Goal: Information Seeking & Learning: Check status

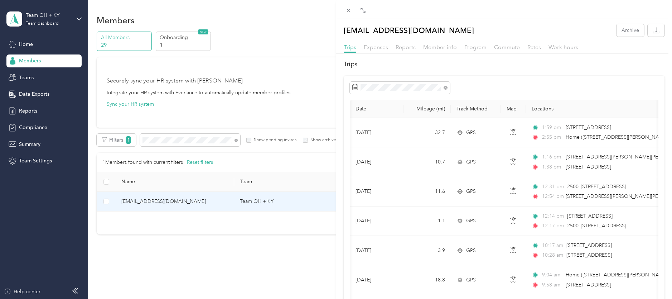
scroll to position [0, 61]
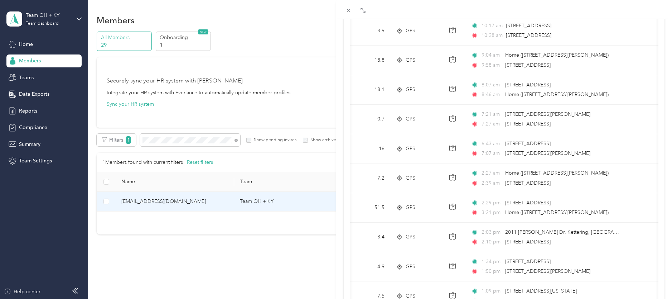
click at [163, 141] on div "[EMAIL_ADDRESS][DOMAIN_NAME] Archive Trips Expenses Reports Member info Program…" at bounding box center [336, 149] width 672 height 299
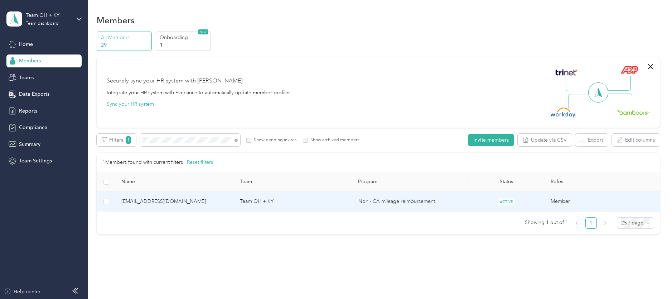
scroll to position [52, 0]
click at [142, 199] on span "[PERSON_NAME][EMAIL_ADDRESS][PERSON_NAME][DOMAIN_NAME]" at bounding box center [174, 201] width 107 height 8
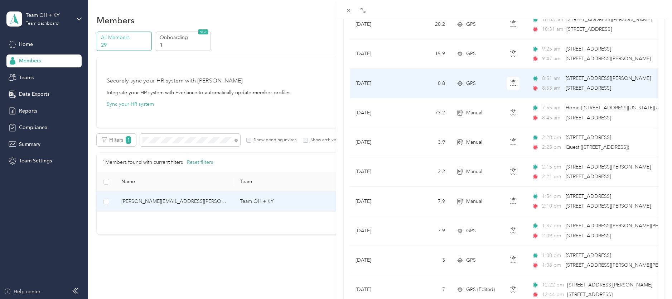
scroll to position [606, 0]
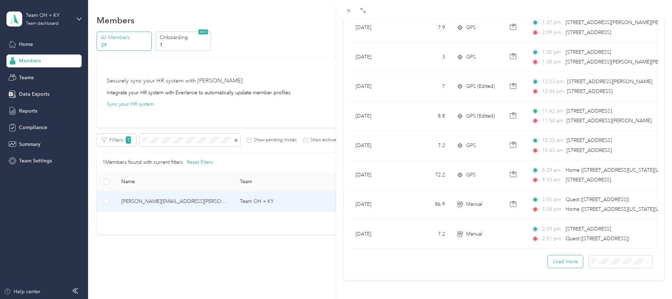
click at [574, 263] on button "Load more" at bounding box center [565, 261] width 35 height 13
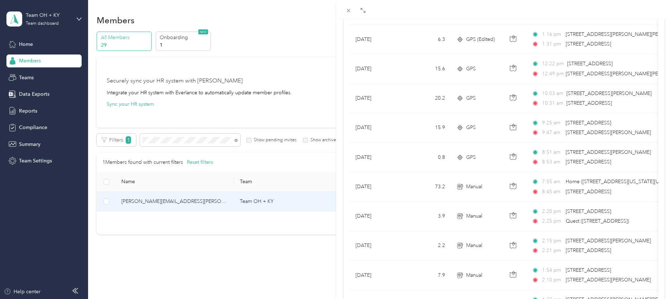
scroll to position [0, 0]
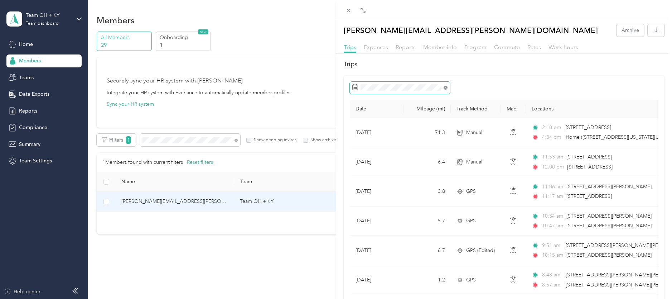
click at [445, 89] on icon at bounding box center [446, 88] width 4 height 4
click at [356, 88] on icon at bounding box center [355, 87] width 6 height 6
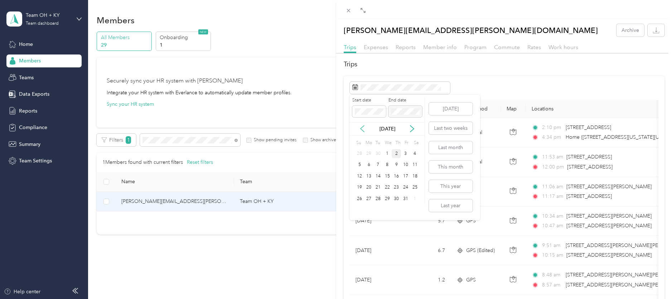
click at [365, 129] on icon at bounding box center [362, 128] width 7 height 7
click at [363, 129] on icon at bounding box center [362, 128] width 7 height 7
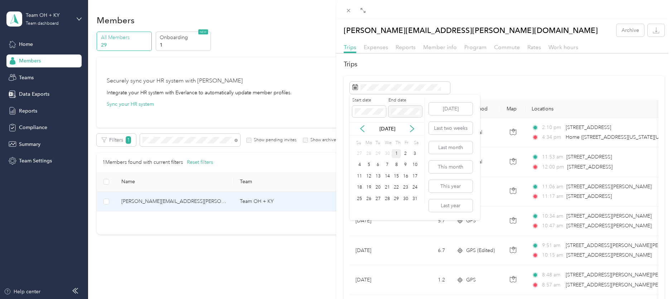
click at [395, 153] on div "1" at bounding box center [396, 153] width 9 height 9
click at [414, 201] on div "31" at bounding box center [414, 198] width 9 height 9
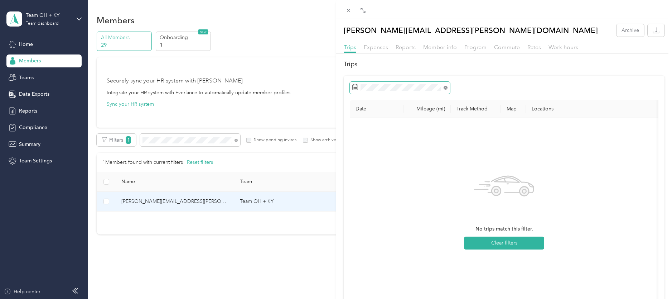
click at [446, 88] on icon at bounding box center [446, 88] width 4 height 4
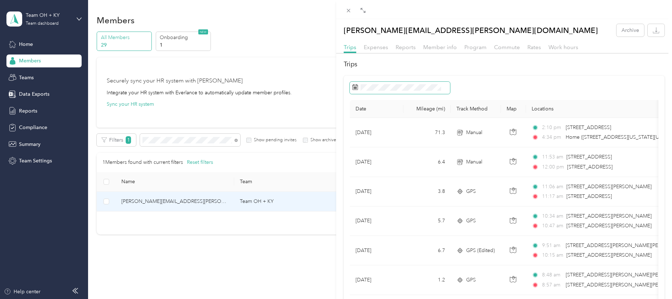
click at [353, 88] on icon at bounding box center [355, 87] width 5 height 5
click at [355, 88] on rect at bounding box center [355, 88] width 1 height 1
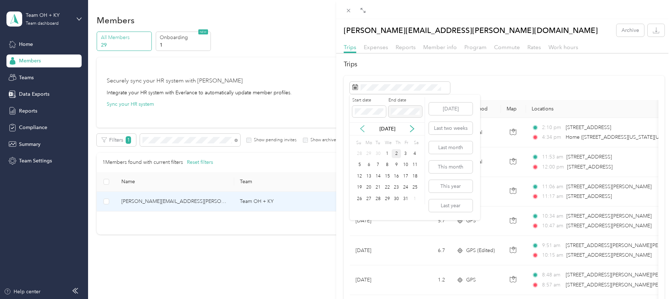
click at [362, 131] on icon at bounding box center [362, 128] width 7 height 7
click at [377, 155] on div "1" at bounding box center [378, 153] width 9 height 9
click at [396, 199] on div "31" at bounding box center [396, 198] width 9 height 9
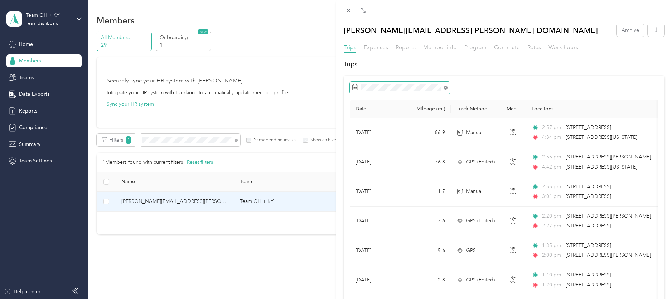
click at [446, 87] on icon at bounding box center [446, 88] width 4 height 4
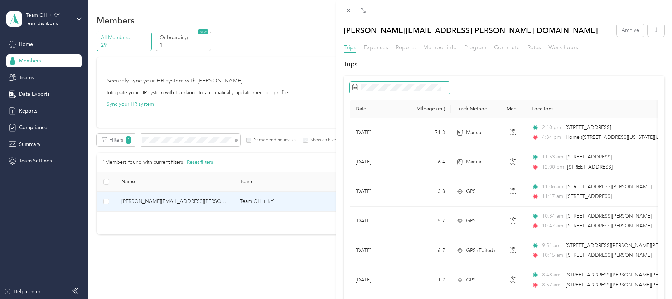
click at [368, 91] on span at bounding box center [400, 88] width 100 height 12
click at [358, 88] on icon at bounding box center [355, 87] width 5 height 5
click at [355, 88] on rect at bounding box center [355, 87] width 1 height 1
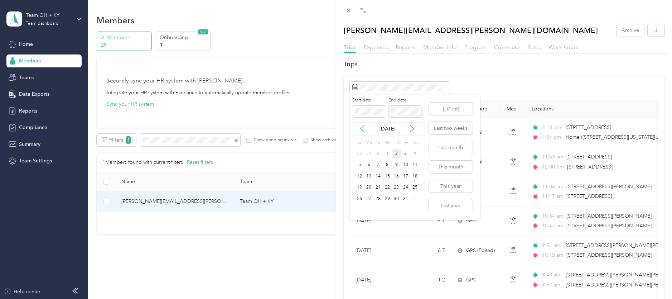
click at [360, 130] on icon at bounding box center [362, 128] width 7 height 7
click at [367, 178] on div "16" at bounding box center [368, 176] width 9 height 9
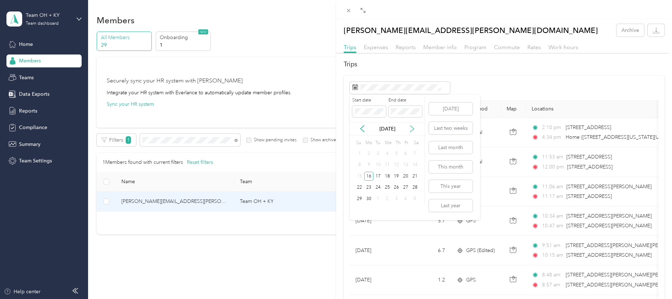
click at [412, 130] on icon at bounding box center [412, 128] width 7 height 7
click at [371, 177] on div "11" at bounding box center [368, 176] width 9 height 9
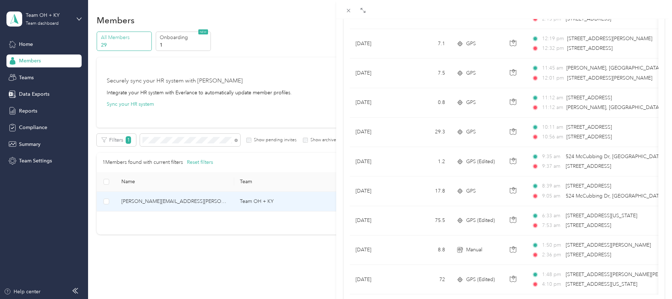
scroll to position [606, 0]
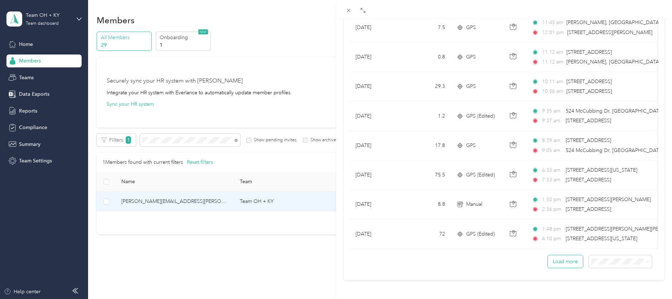
click at [563, 264] on button "Load more" at bounding box center [565, 261] width 35 height 13
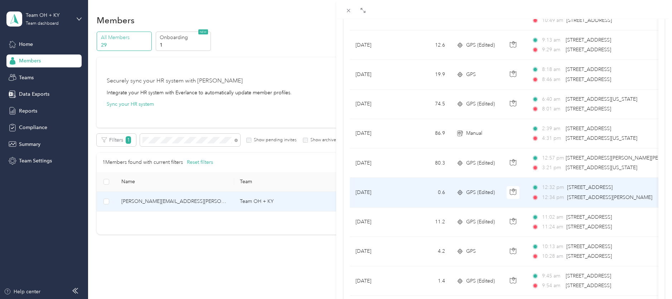
scroll to position [1342, 0]
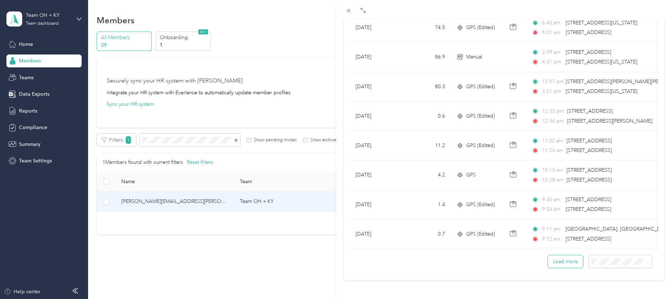
click at [569, 261] on button "Load more" at bounding box center [565, 261] width 35 height 13
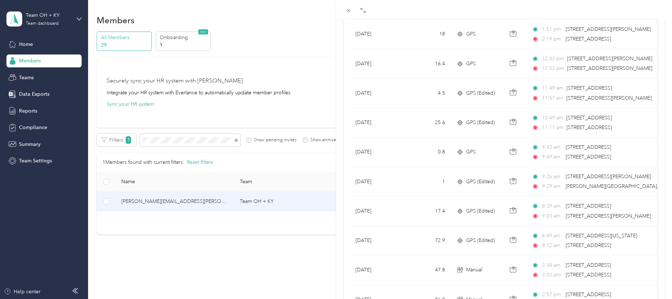
scroll to position [2078, 0]
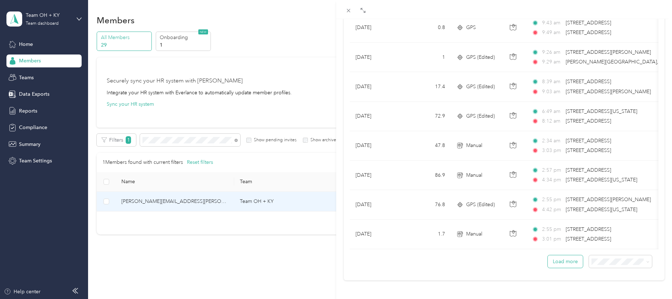
click at [567, 263] on button "Load more" at bounding box center [565, 261] width 35 height 13
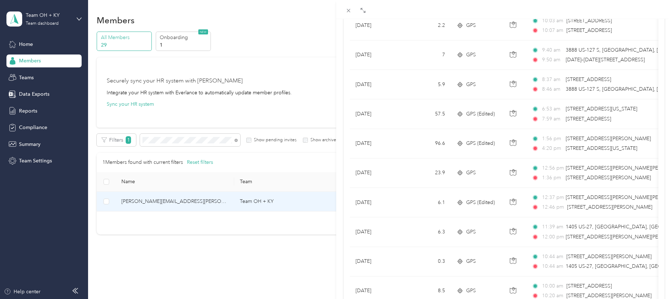
scroll to position [2815, 0]
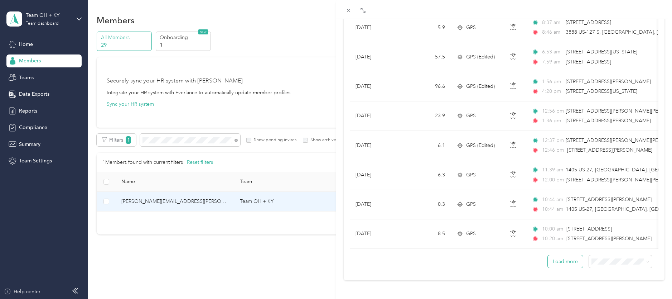
click at [566, 261] on button "Load more" at bounding box center [565, 261] width 35 height 13
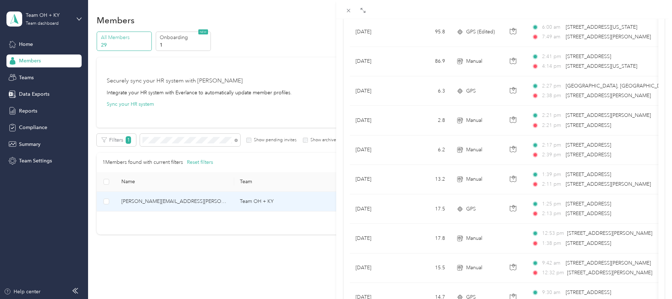
scroll to position [3551, 0]
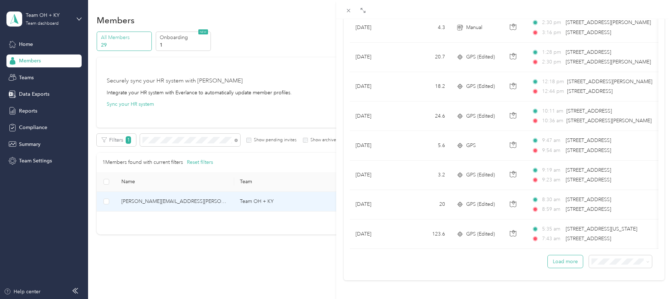
click at [564, 261] on button "Load more" at bounding box center [565, 261] width 35 height 13
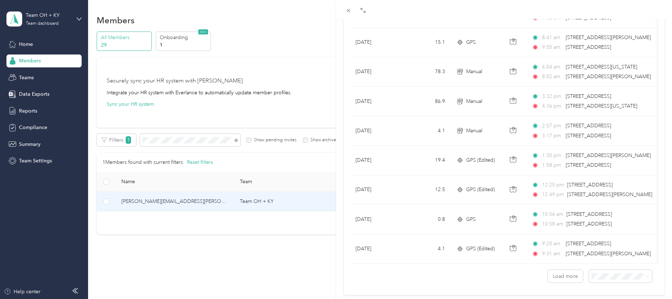
scroll to position [4288, 0]
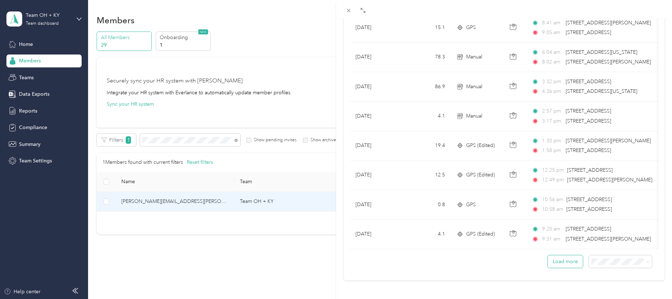
click at [567, 265] on button "Load more" at bounding box center [565, 261] width 35 height 13
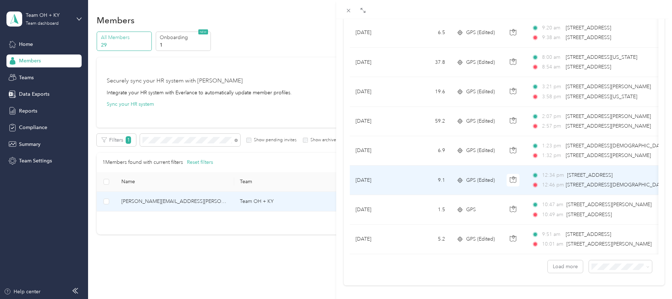
scroll to position [5024, 0]
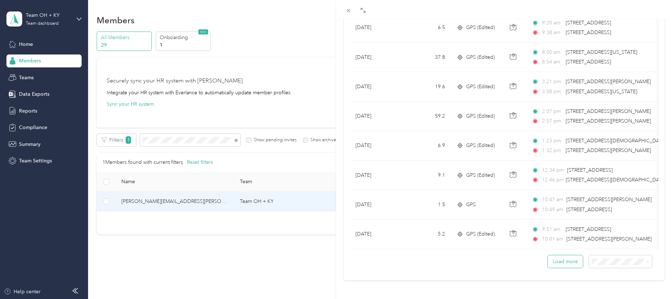
click at [568, 265] on button "Load more" at bounding box center [565, 261] width 35 height 13
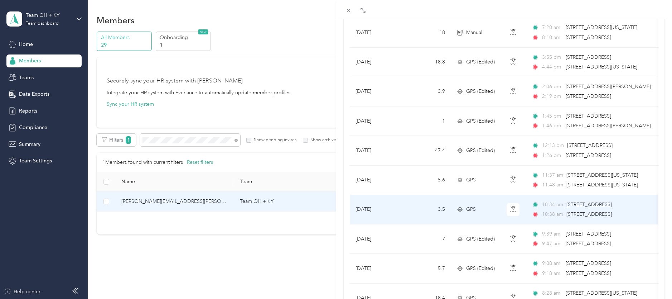
scroll to position [5761, 0]
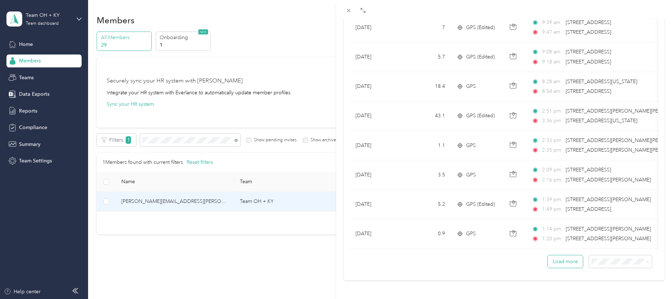
click at [562, 263] on button "Load more" at bounding box center [565, 261] width 35 height 13
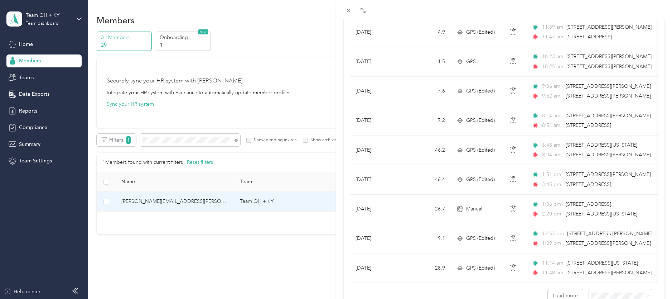
scroll to position [6497, 0]
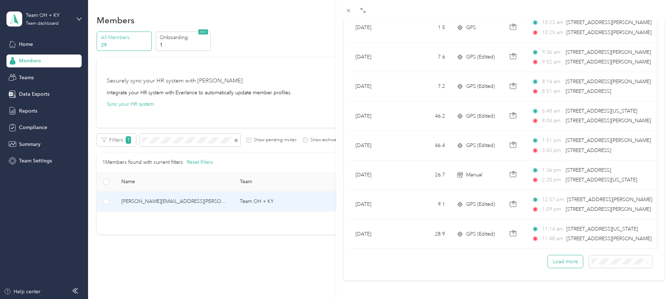
click at [572, 265] on button "Load more" at bounding box center [565, 261] width 35 height 13
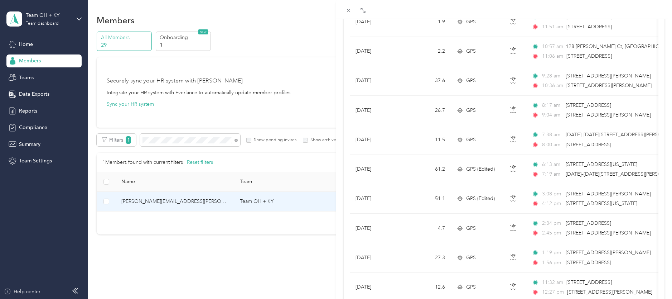
scroll to position [7233, 0]
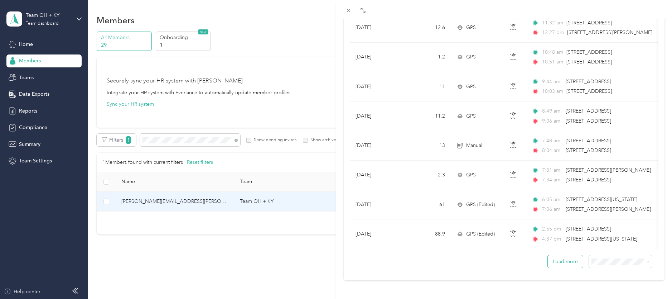
click at [567, 264] on button "Load more" at bounding box center [565, 261] width 35 height 13
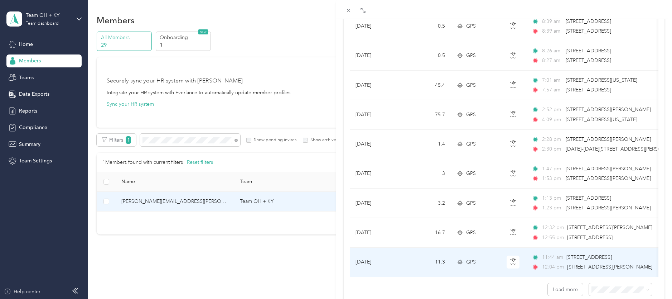
scroll to position [7970, 0]
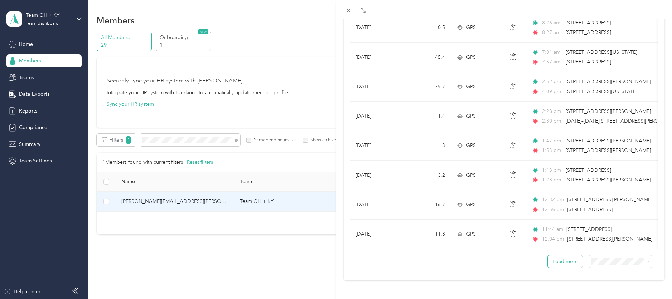
click at [566, 263] on button "Load more" at bounding box center [565, 261] width 35 height 13
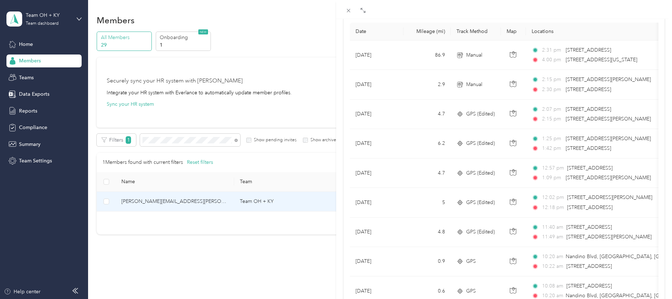
scroll to position [0, 0]
